Goal: Task Accomplishment & Management: Use online tool/utility

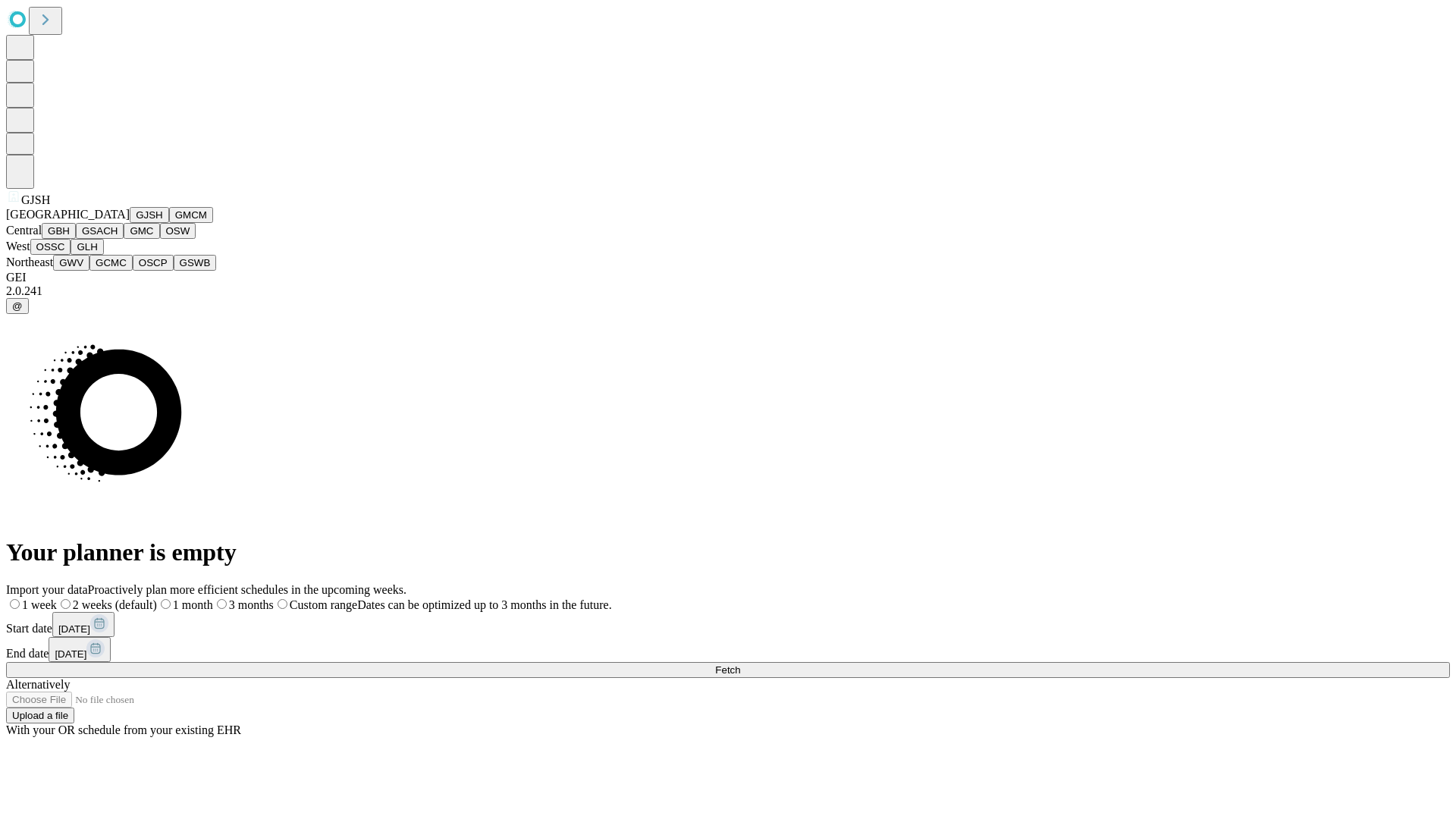
click at [129, 223] on button "GJSH" at bounding box center [149, 215] width 39 height 16
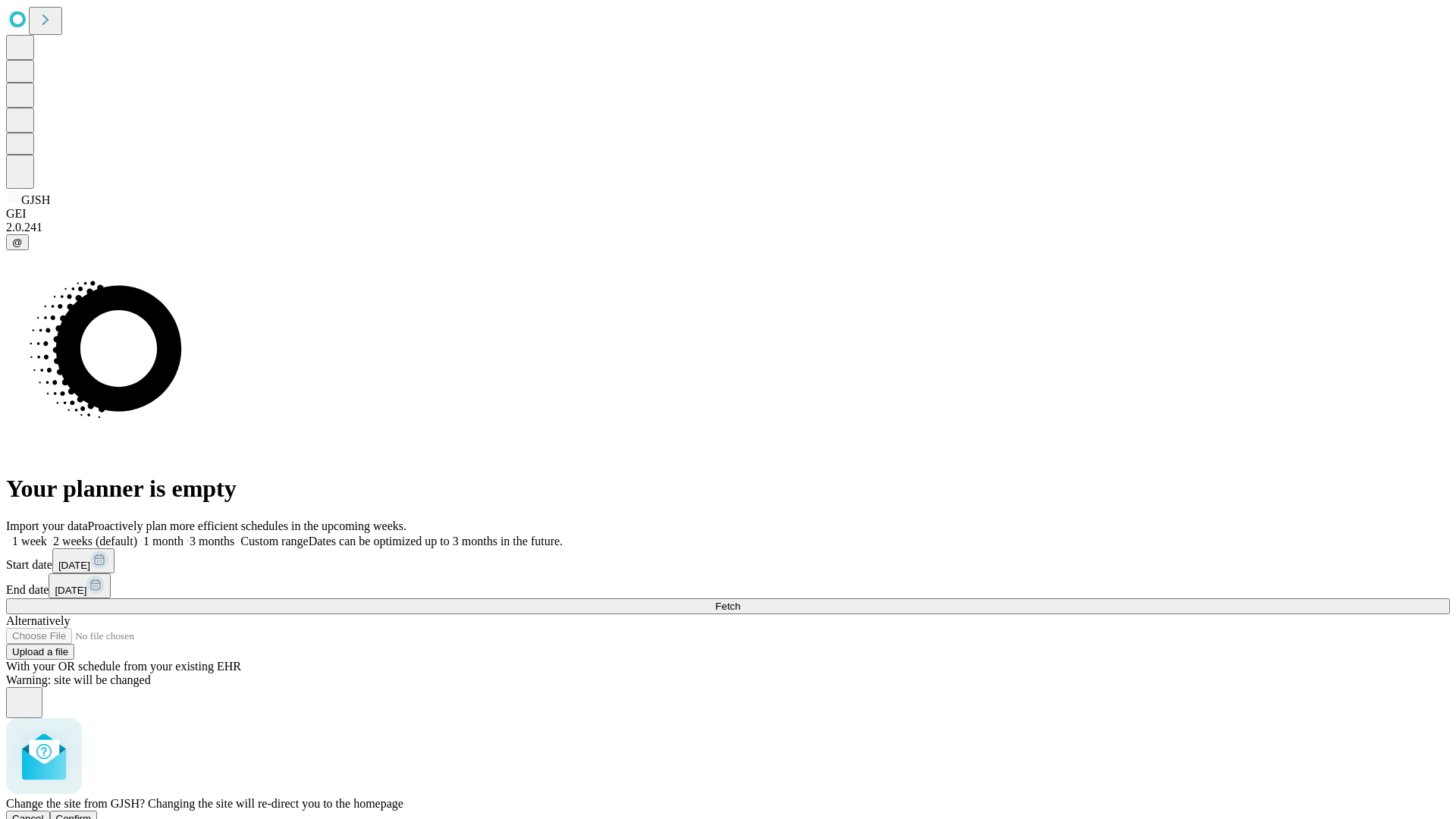
click at [91, 813] on span "Confirm" at bounding box center [74, 818] width 36 height 12
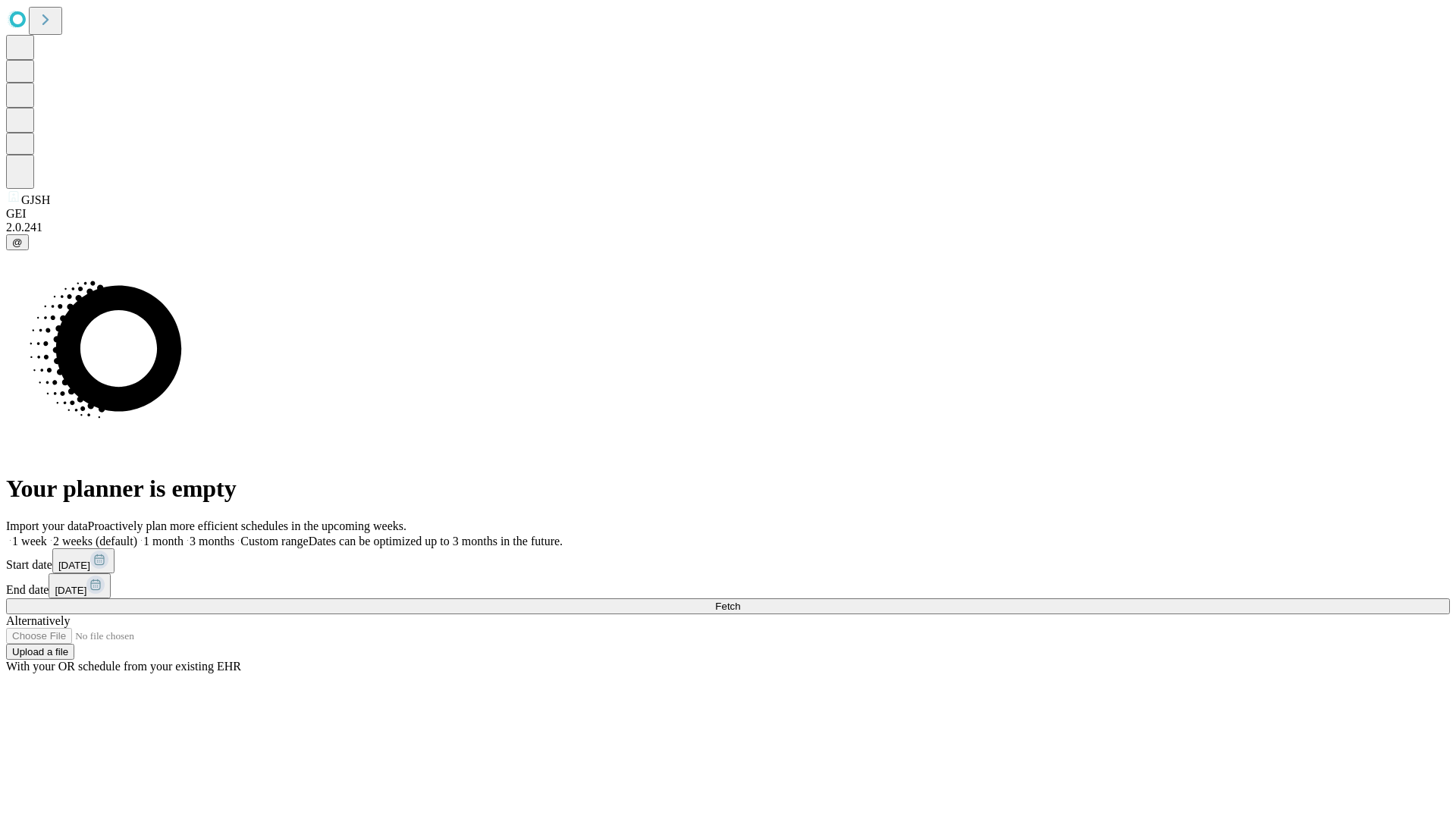
click at [137, 535] on label "2 weeks (default)" at bounding box center [92, 541] width 90 height 13
click at [740, 600] on span "Fetch" at bounding box center [727, 606] width 25 height 12
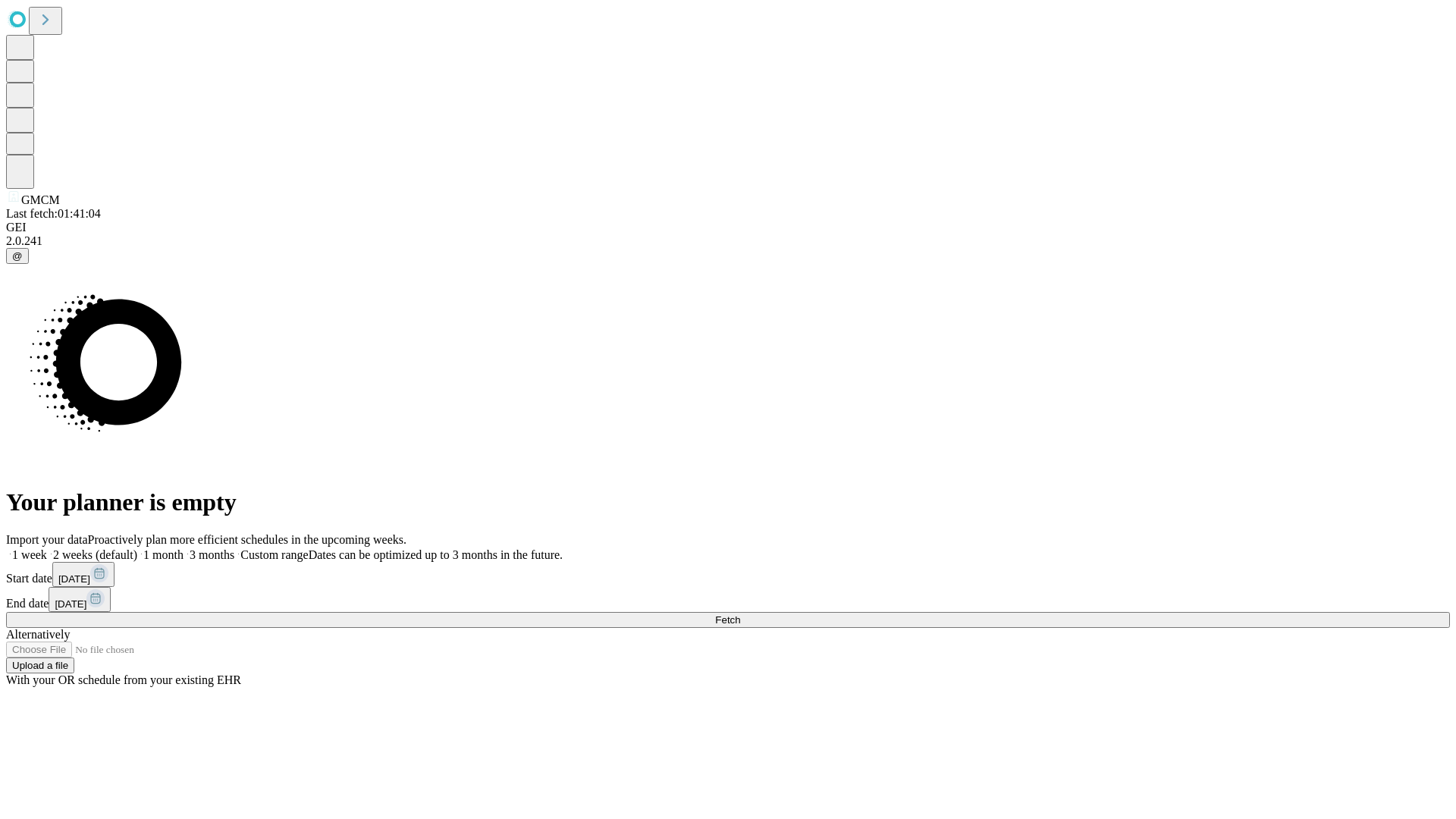
click at [137, 549] on label "2 weeks (default)" at bounding box center [92, 555] width 90 height 13
click at [740, 614] on span "Fetch" at bounding box center [727, 620] width 25 height 12
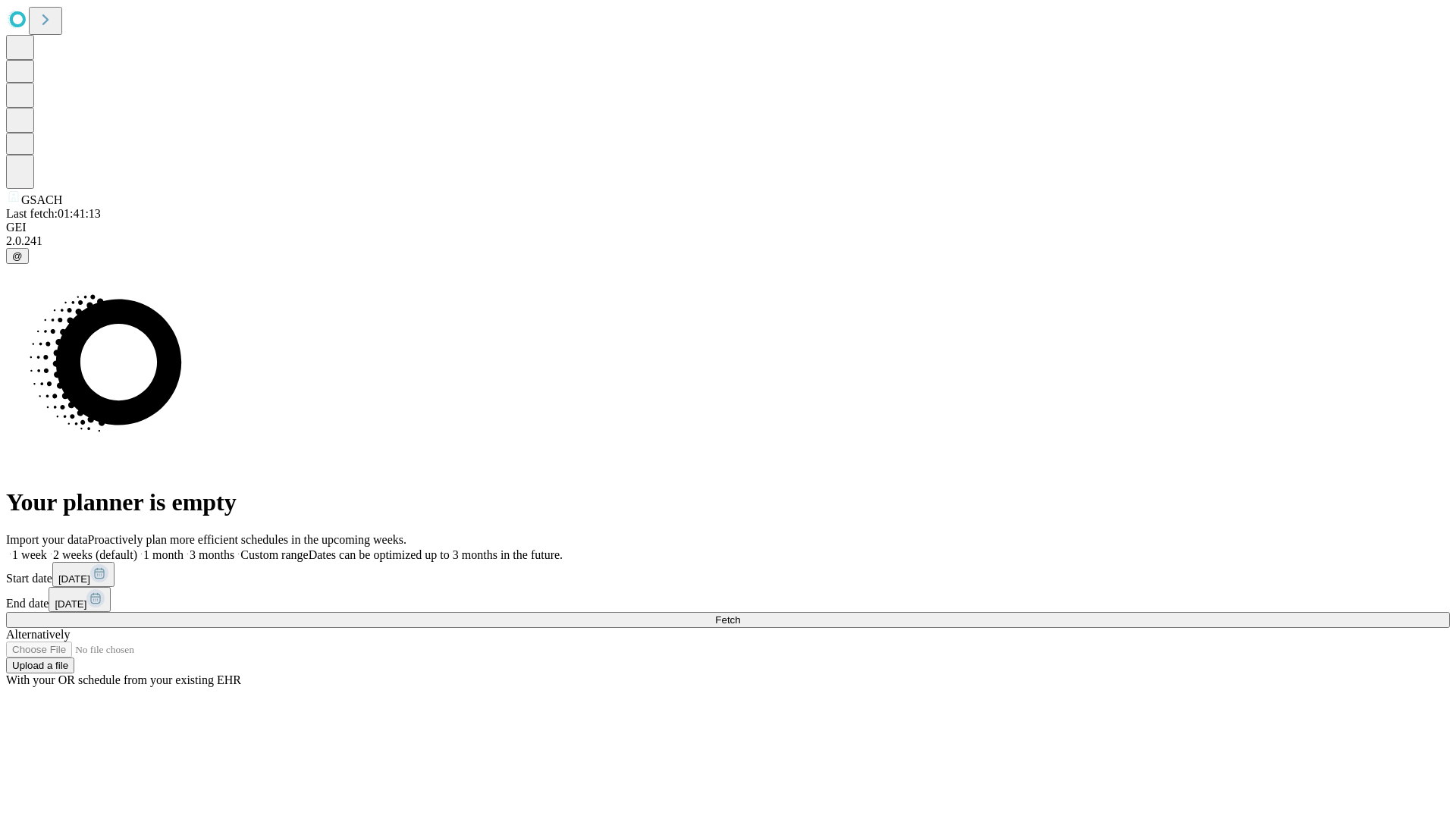
click at [137, 549] on label "2 weeks (default)" at bounding box center [92, 555] width 90 height 13
click at [740, 614] on span "Fetch" at bounding box center [727, 620] width 25 height 12
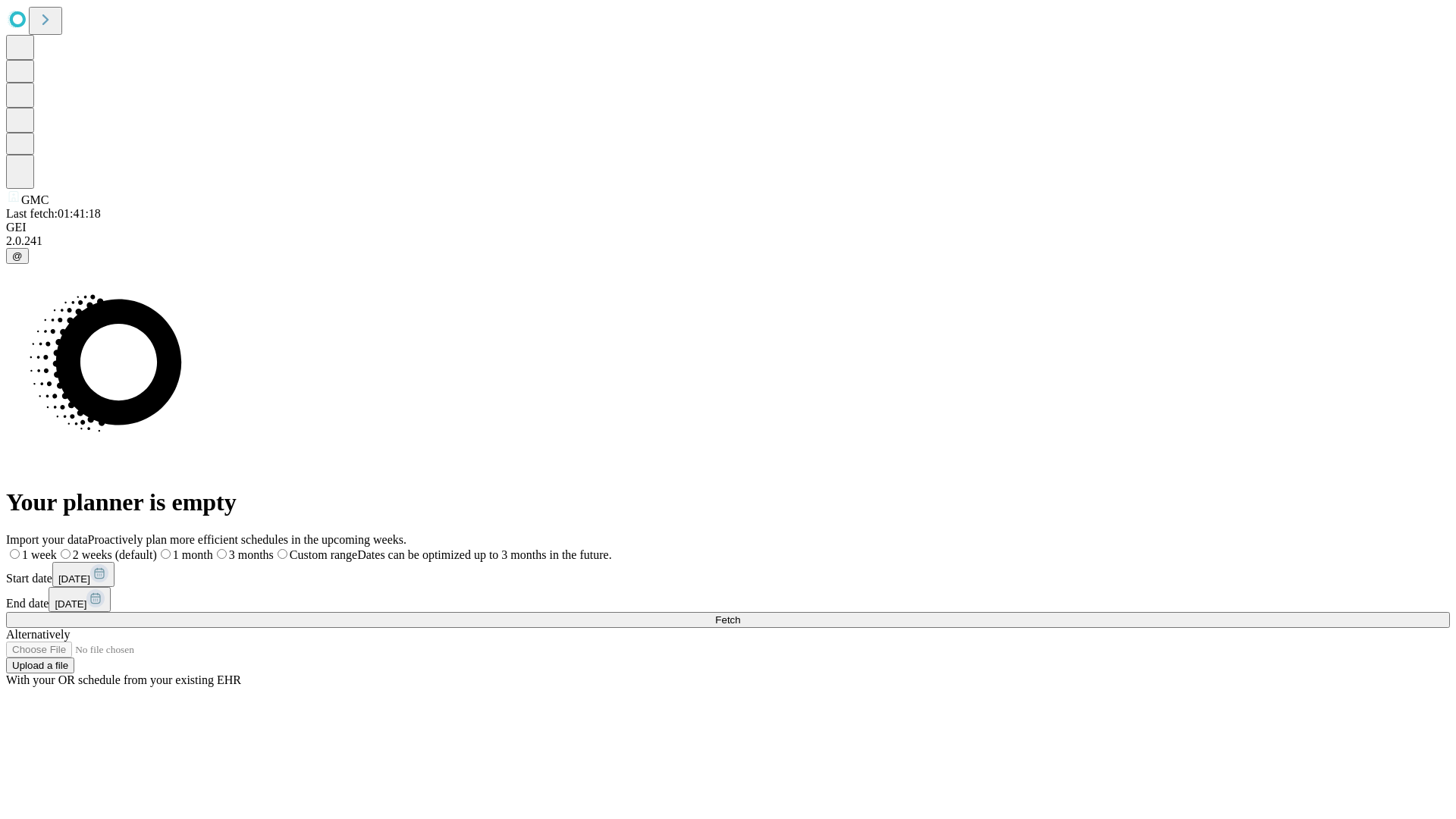
click at [157, 549] on label "2 weeks (default)" at bounding box center [106, 555] width 100 height 13
click at [740, 614] on span "Fetch" at bounding box center [727, 620] width 25 height 12
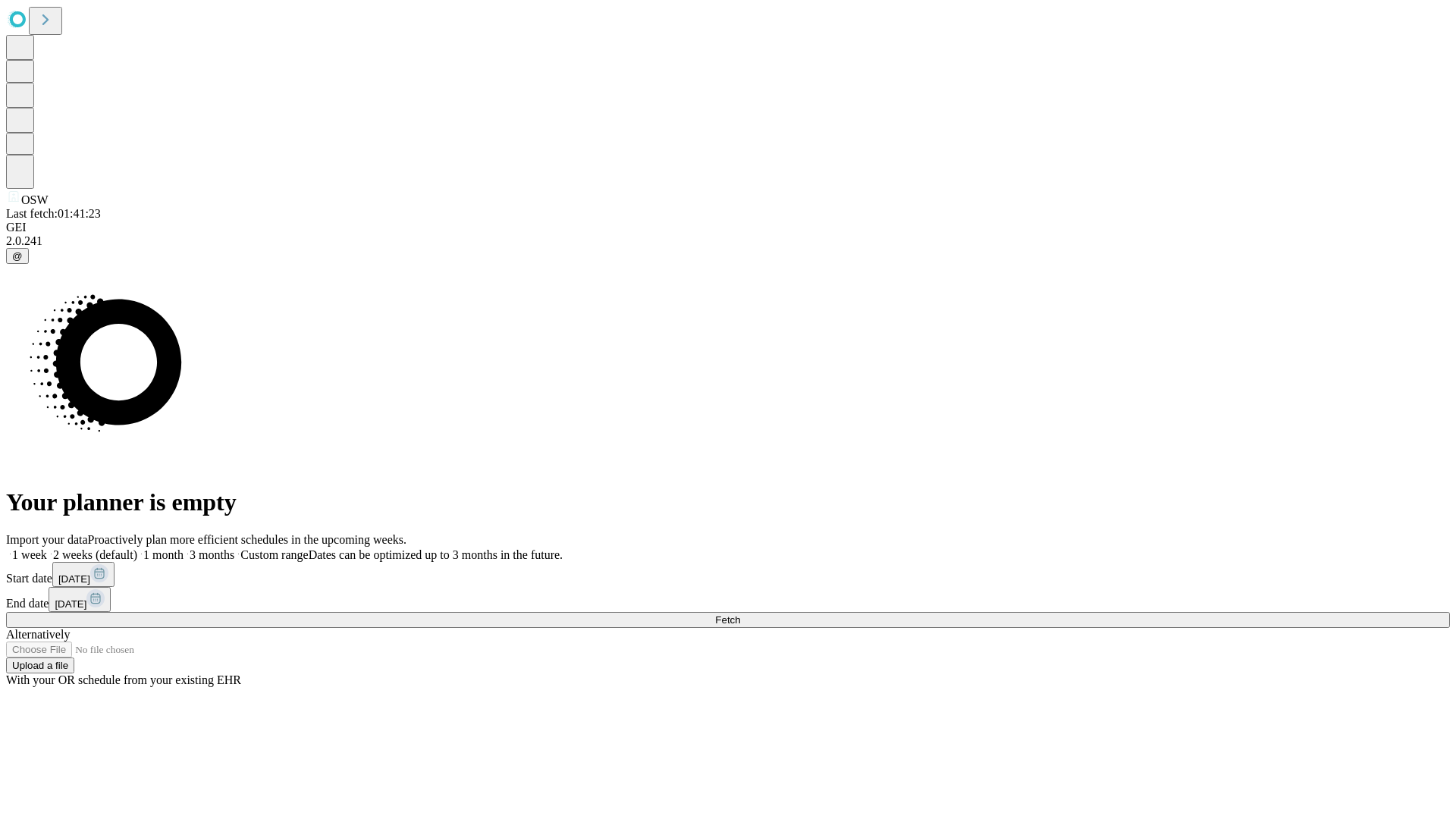
click at [137, 549] on label "2 weeks (default)" at bounding box center [92, 555] width 90 height 13
click at [740, 614] on span "Fetch" at bounding box center [727, 620] width 25 height 12
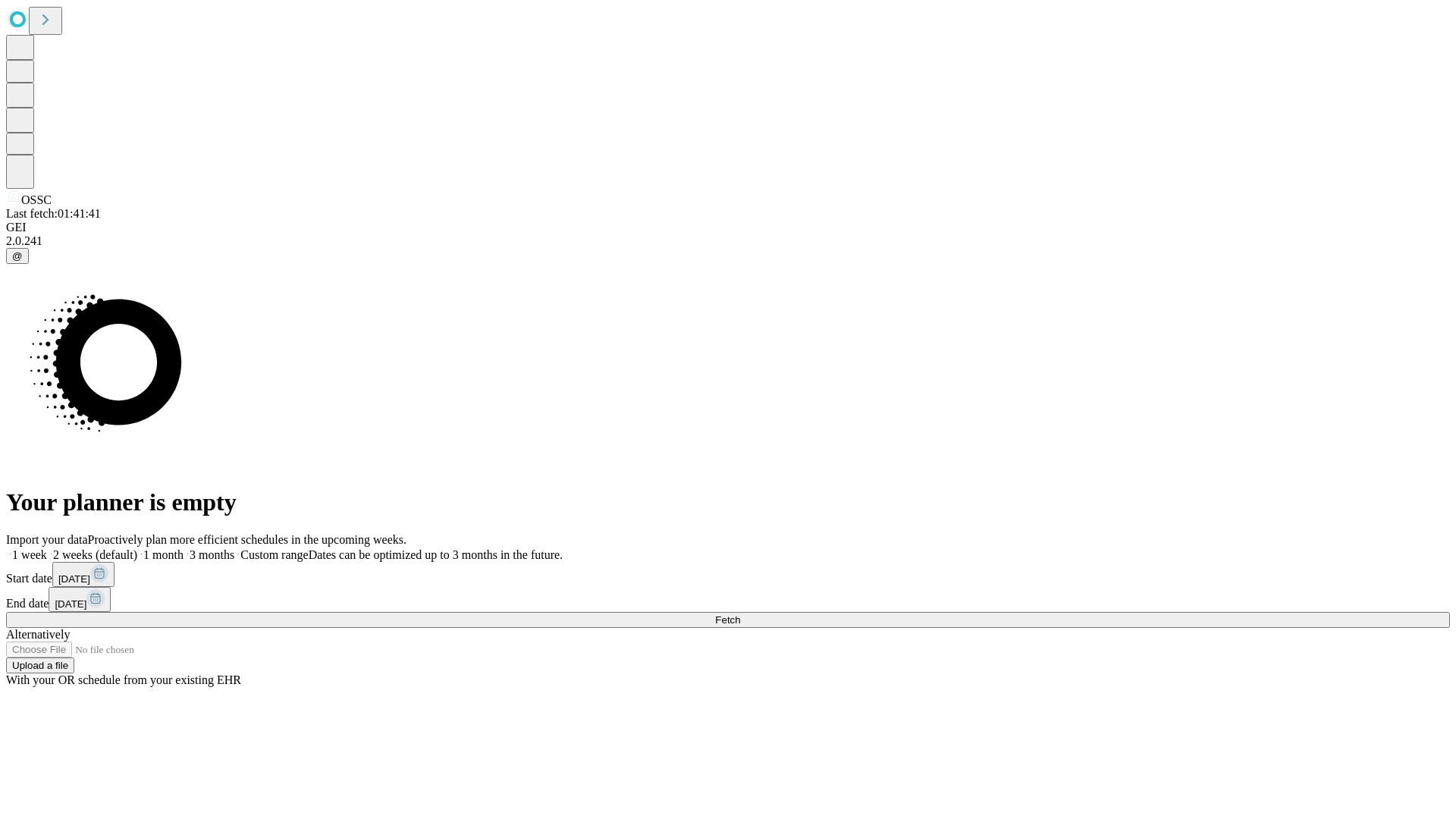
click at [740, 614] on span "Fetch" at bounding box center [727, 620] width 25 height 12
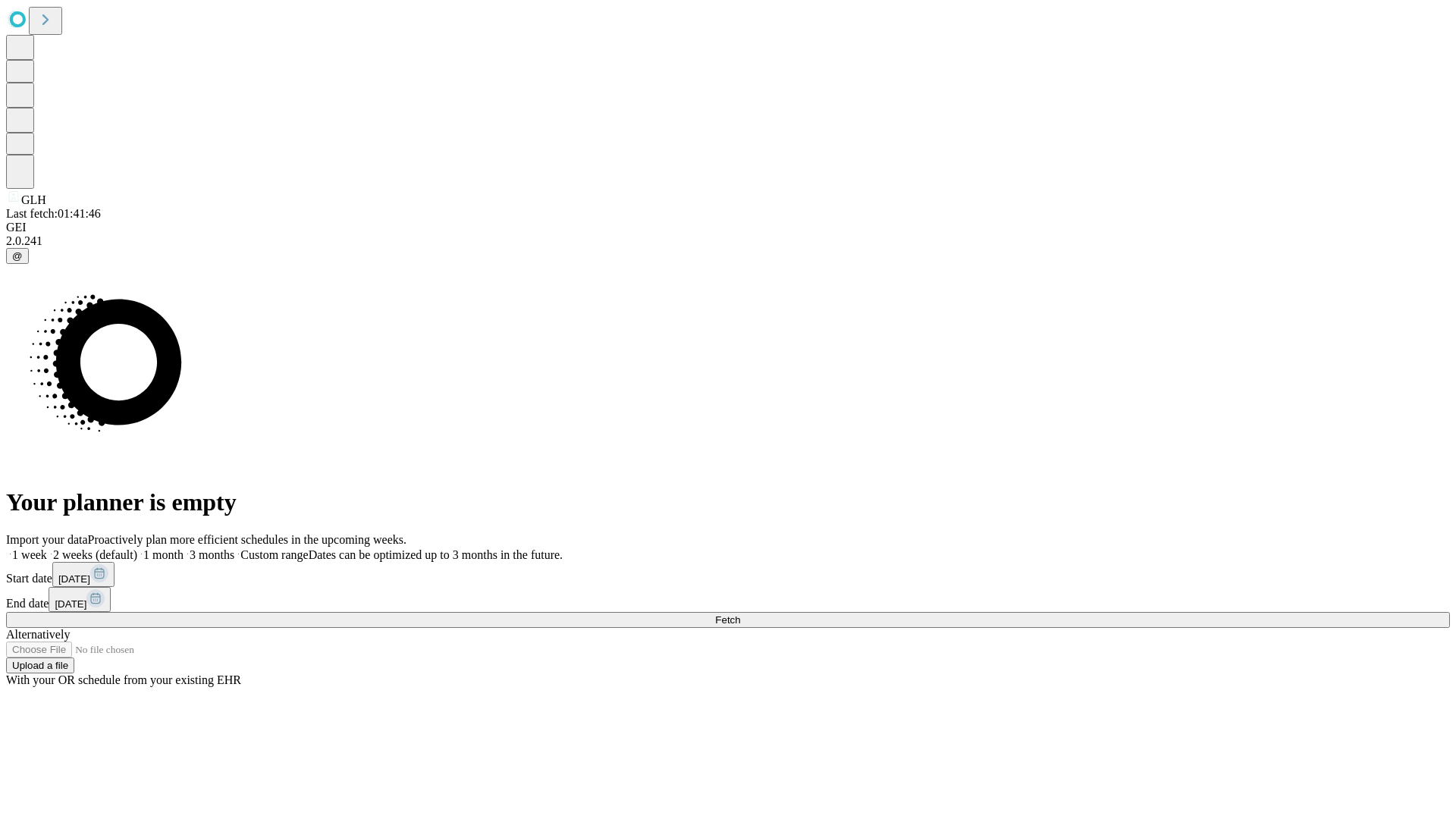
click at [137, 549] on label "2 weeks (default)" at bounding box center [92, 555] width 90 height 13
click at [740, 614] on span "Fetch" at bounding box center [727, 620] width 25 height 12
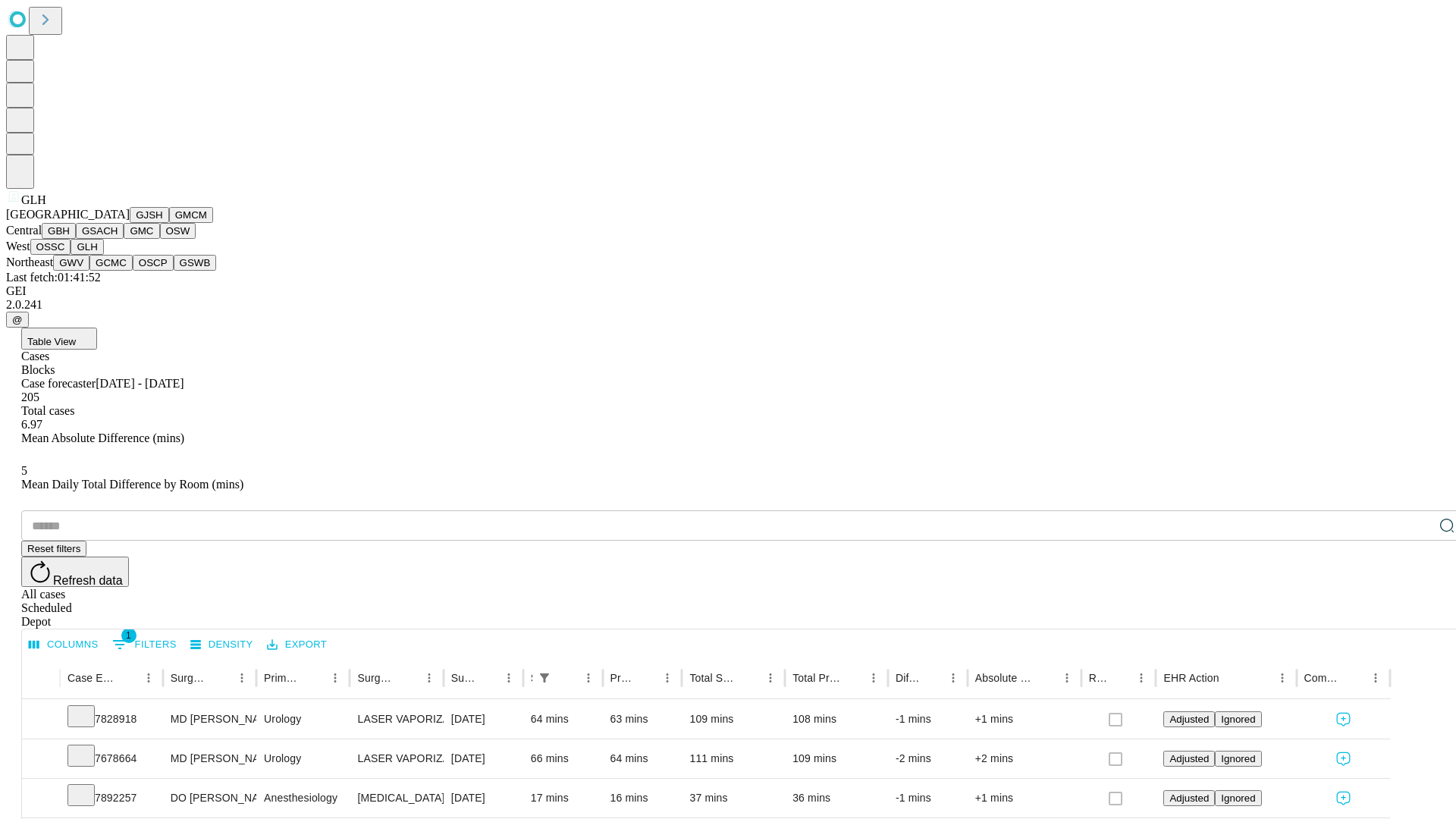
click at [90, 270] on button "GWV" at bounding box center [71, 263] width 36 height 16
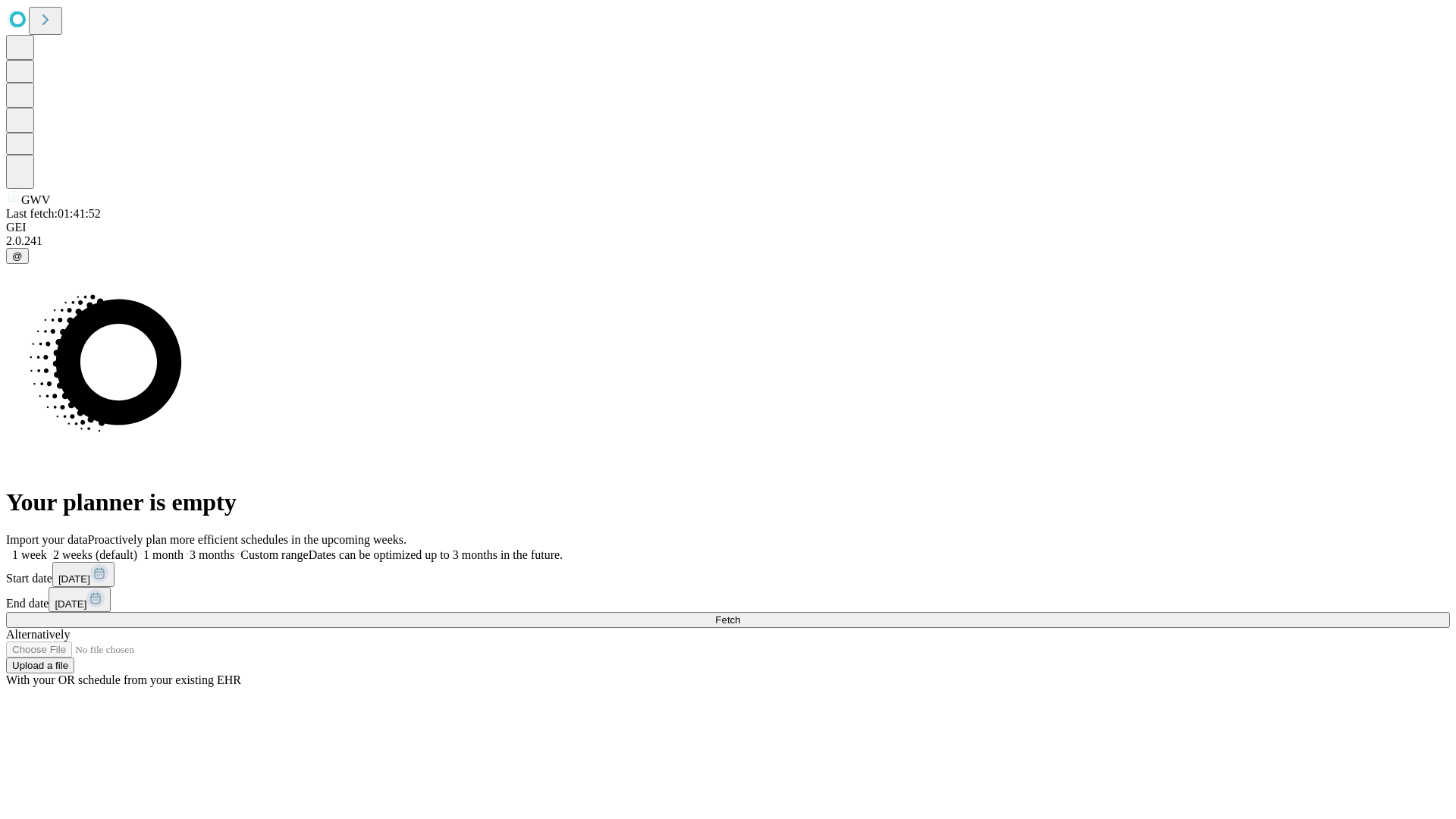
click at [137, 549] on label "2 weeks (default)" at bounding box center [92, 555] width 90 height 13
click at [740, 614] on span "Fetch" at bounding box center [727, 620] width 25 height 12
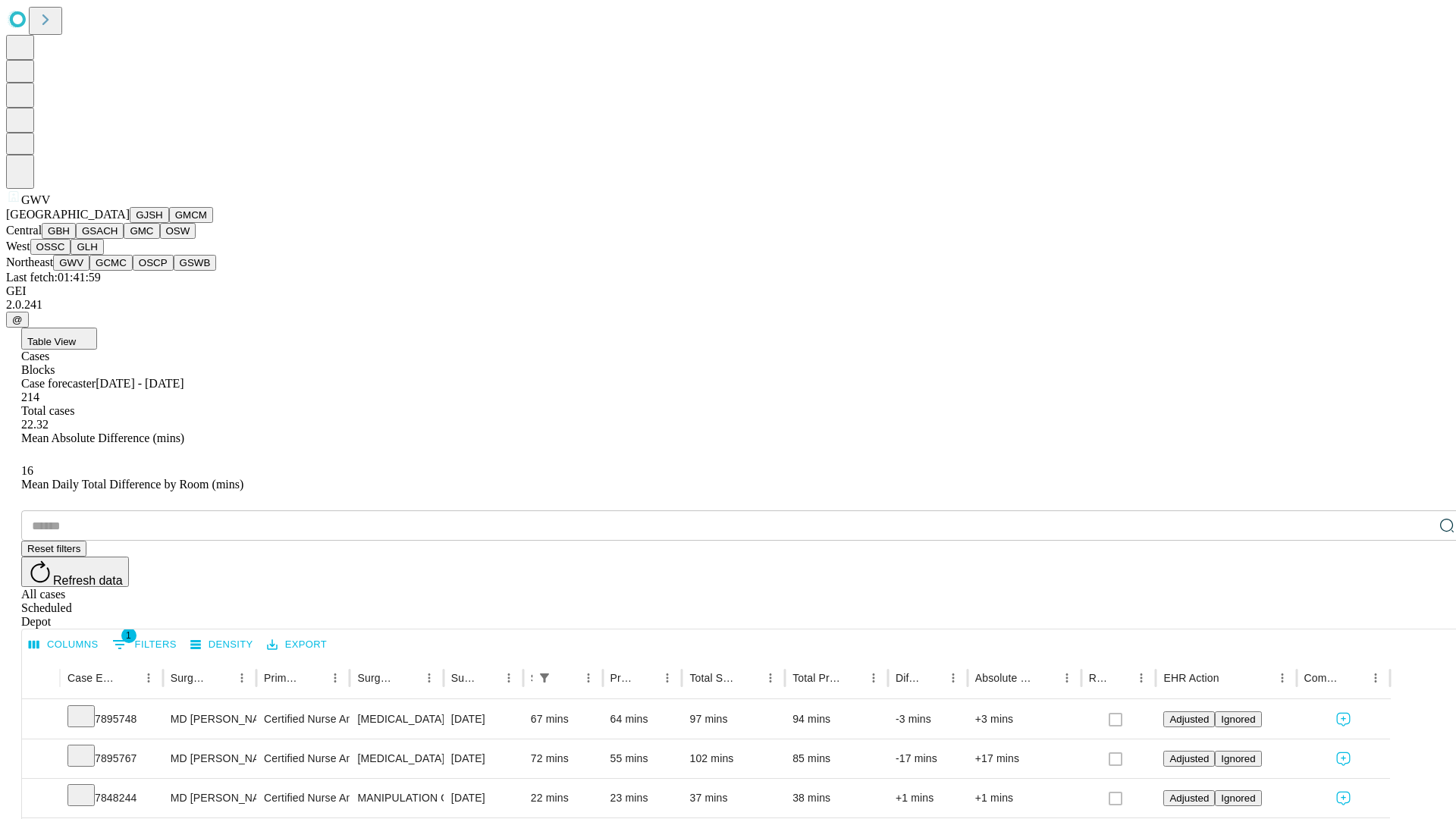
click at [118, 270] on button "GCMC" at bounding box center [112, 263] width 43 height 16
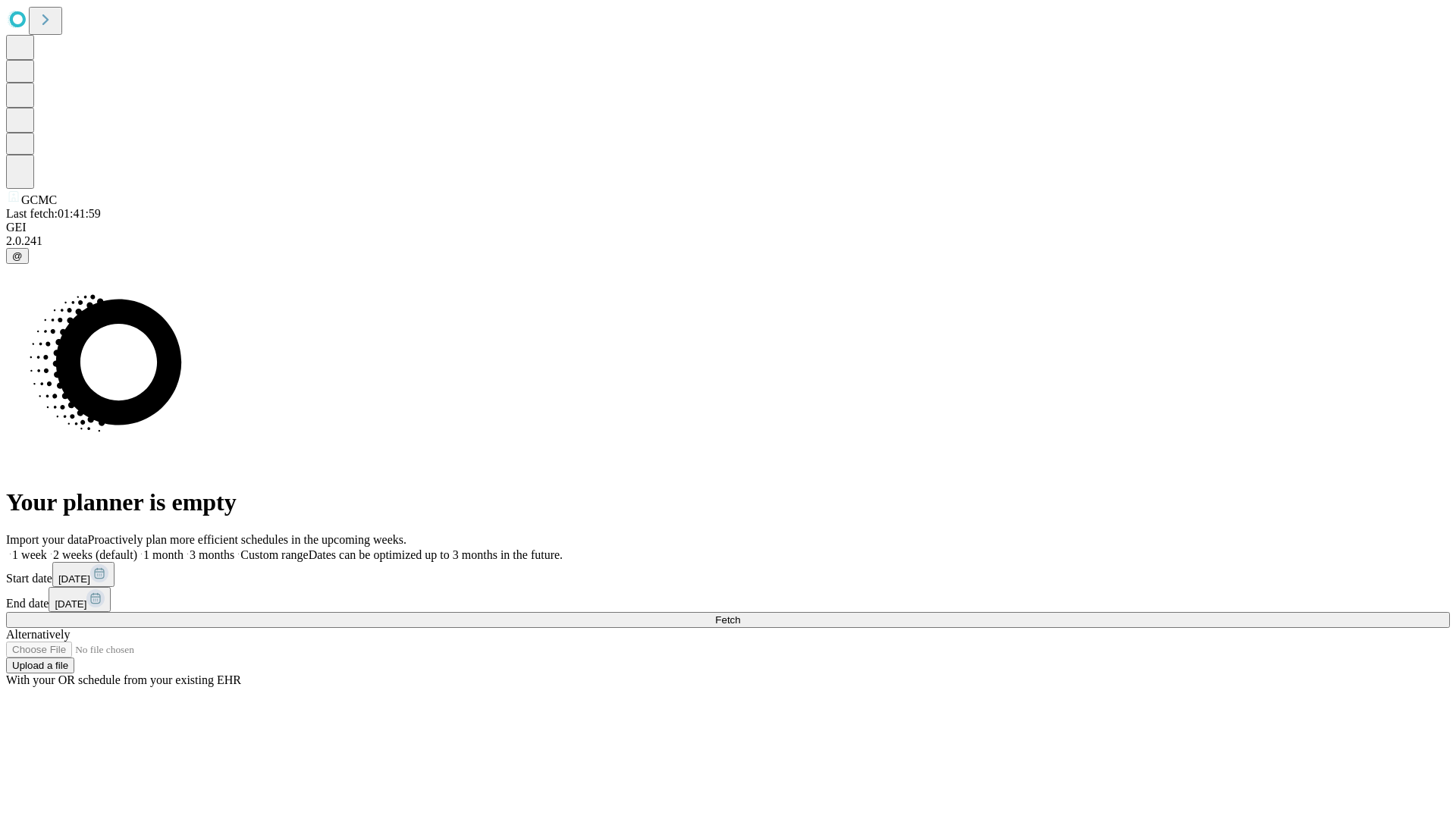
click at [137, 549] on label "2 weeks (default)" at bounding box center [92, 555] width 90 height 13
click at [740, 614] on span "Fetch" at bounding box center [727, 620] width 25 height 12
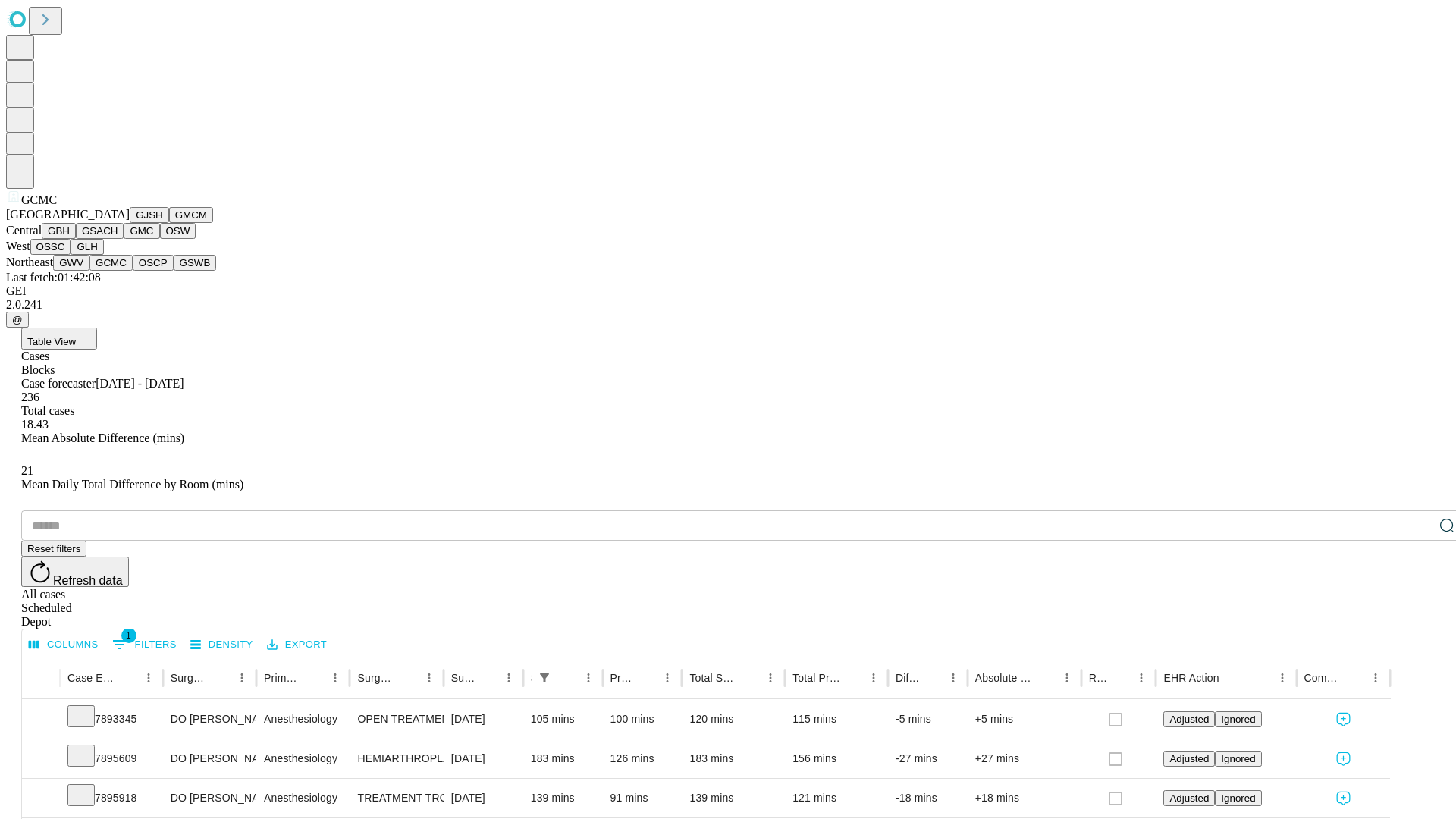
click at [132, 270] on button "OSCP" at bounding box center [153, 263] width 41 height 16
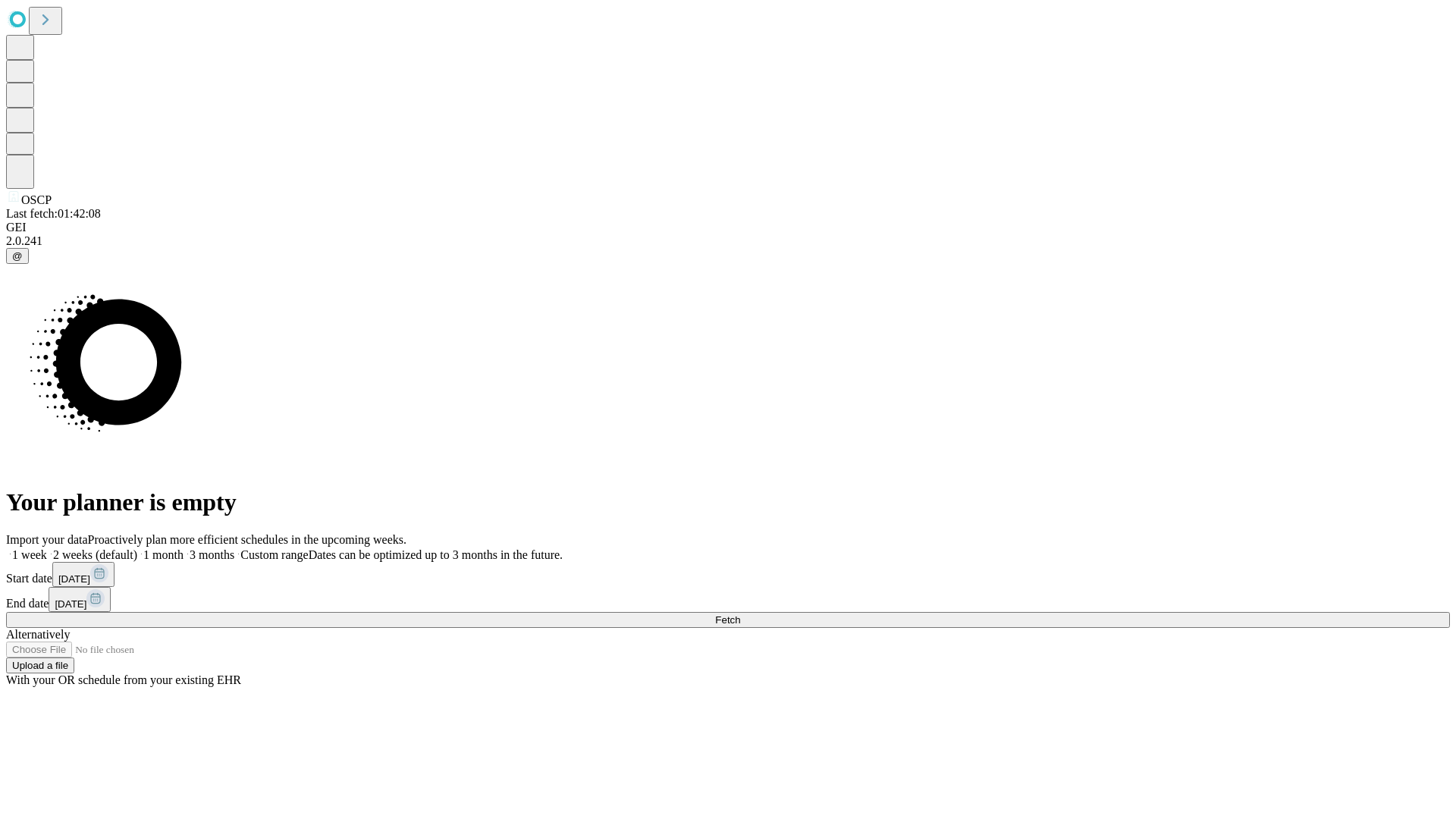
click at [137, 549] on label "2 weeks (default)" at bounding box center [92, 555] width 90 height 13
click at [740, 614] on span "Fetch" at bounding box center [727, 620] width 25 height 12
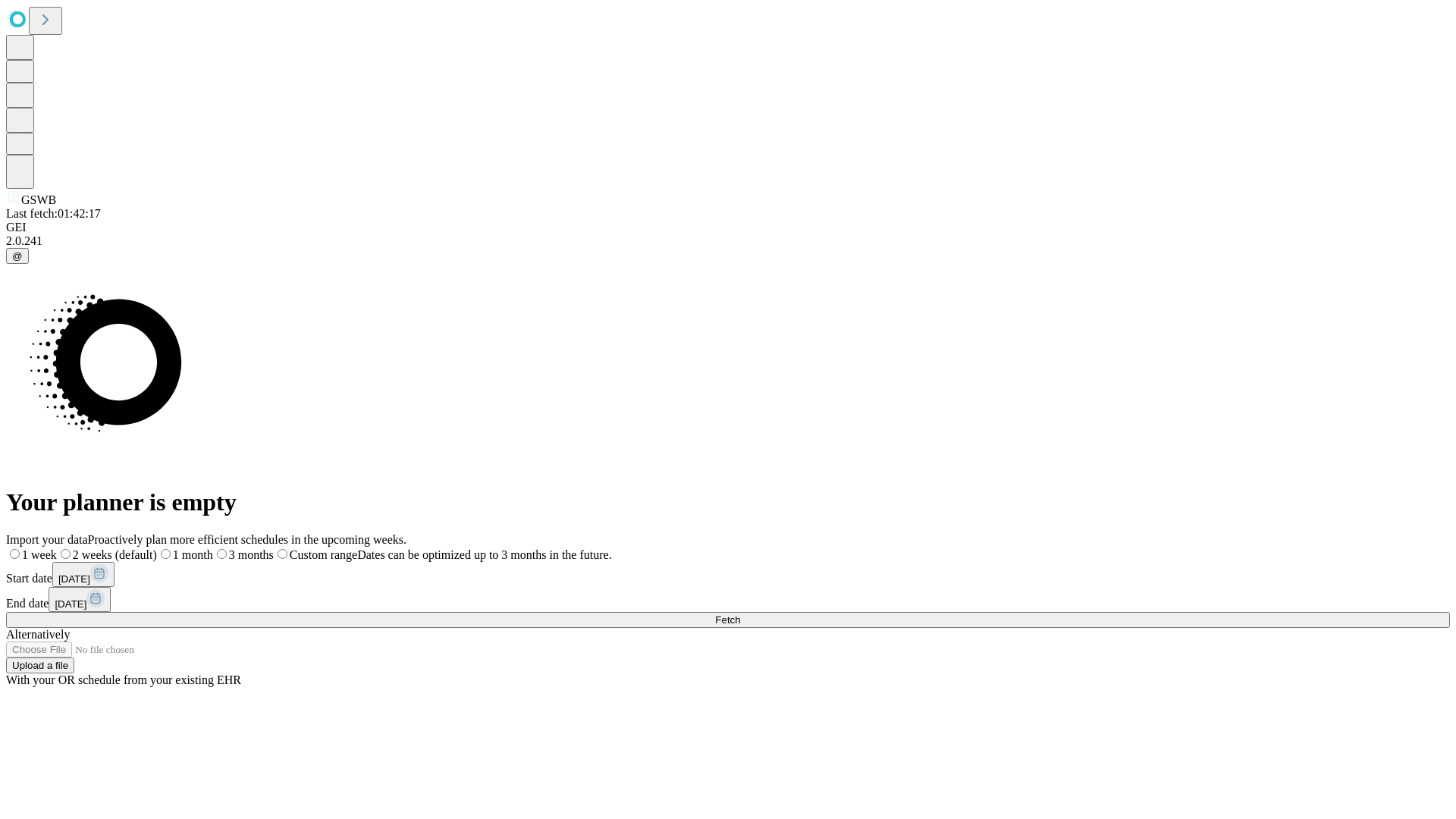
click at [157, 549] on label "2 weeks (default)" at bounding box center [106, 555] width 100 height 13
click at [740, 614] on span "Fetch" at bounding box center [727, 620] width 25 height 12
